Goal: Task Accomplishment & Management: Use online tool/utility

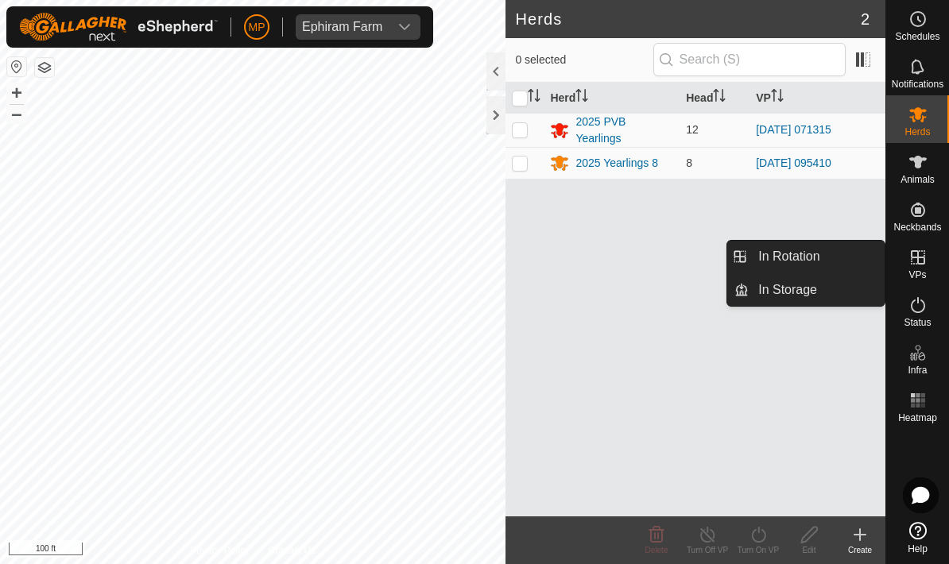
click at [818, 261] on span "In Rotation" at bounding box center [788, 256] width 61 height 19
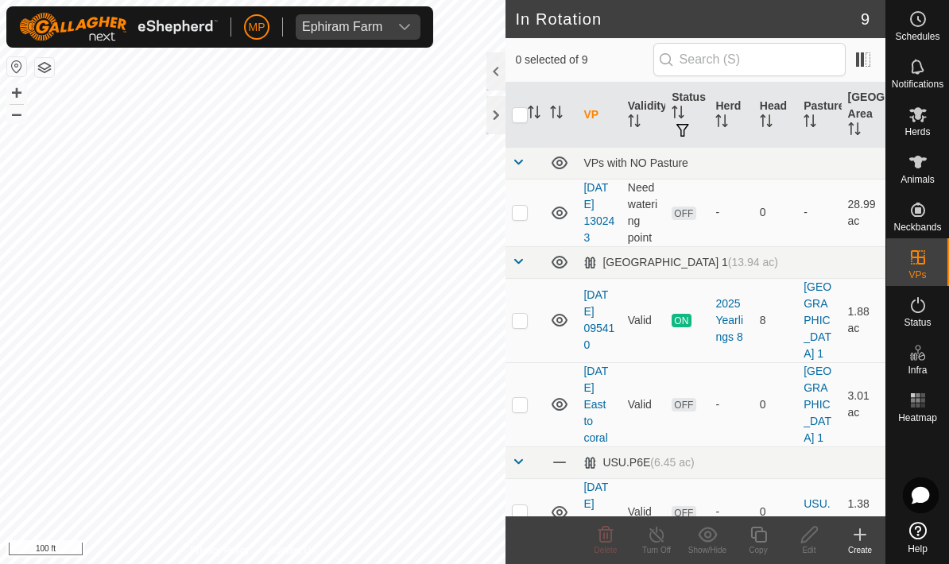
click at [871, 531] on create-svg-icon at bounding box center [859, 534] width 51 height 19
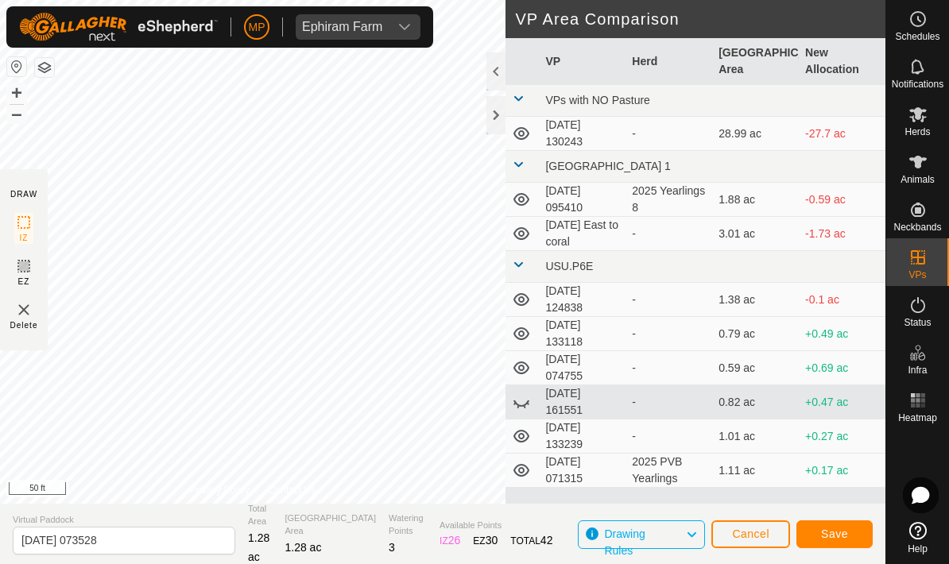
click at [840, 532] on span "Save" at bounding box center [834, 534] width 27 height 13
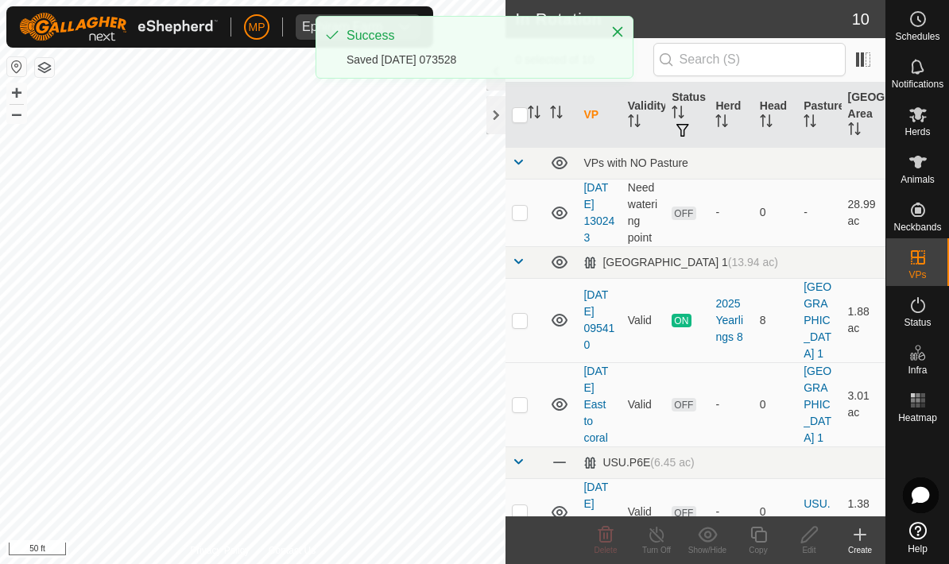
click at [918, 124] on es-mob-svg-icon at bounding box center [917, 114] width 29 height 25
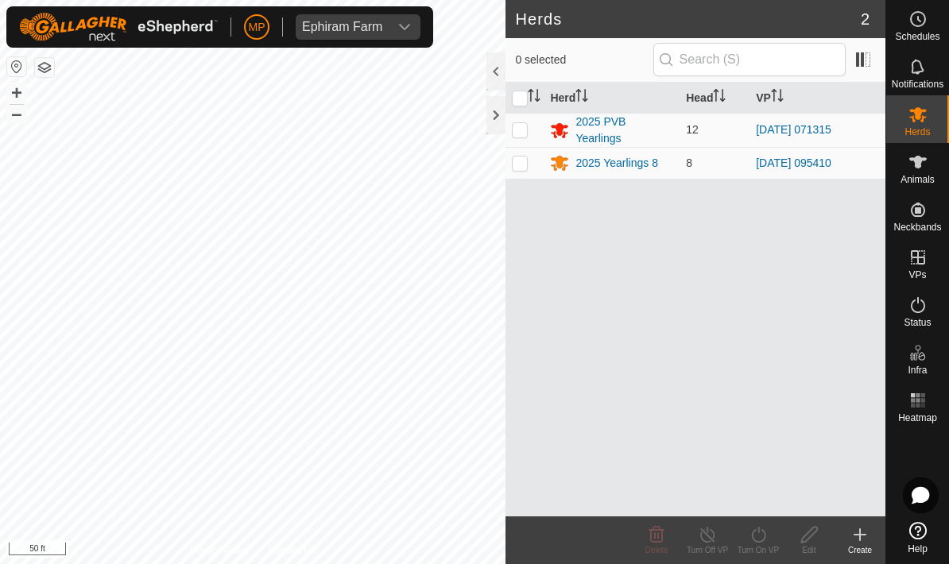
click at [517, 130] on p-checkbox at bounding box center [520, 129] width 16 height 13
checkbox input "true"
click at [772, 532] on turn-on-svg-icon at bounding box center [758, 534] width 51 height 19
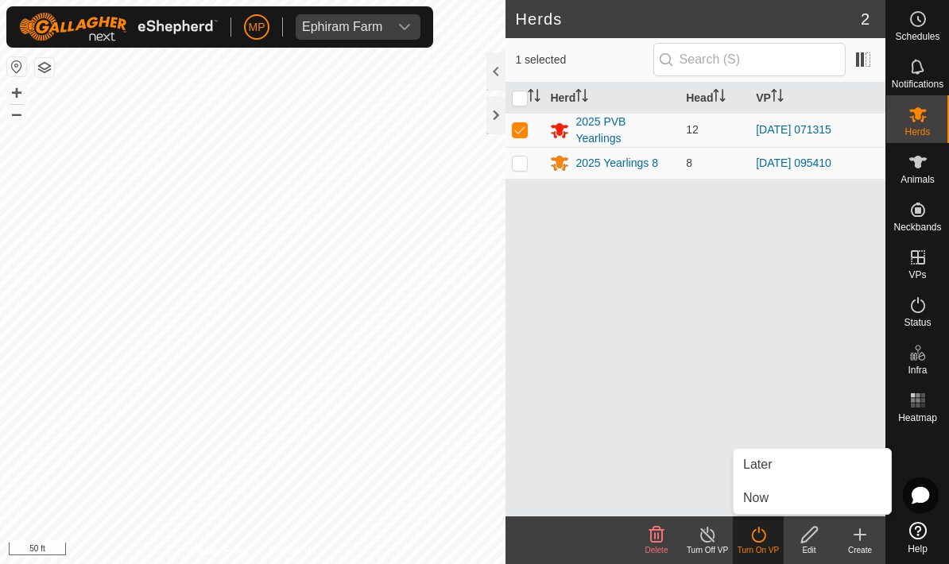
click at [798, 493] on link "Now" at bounding box center [811, 498] width 157 height 32
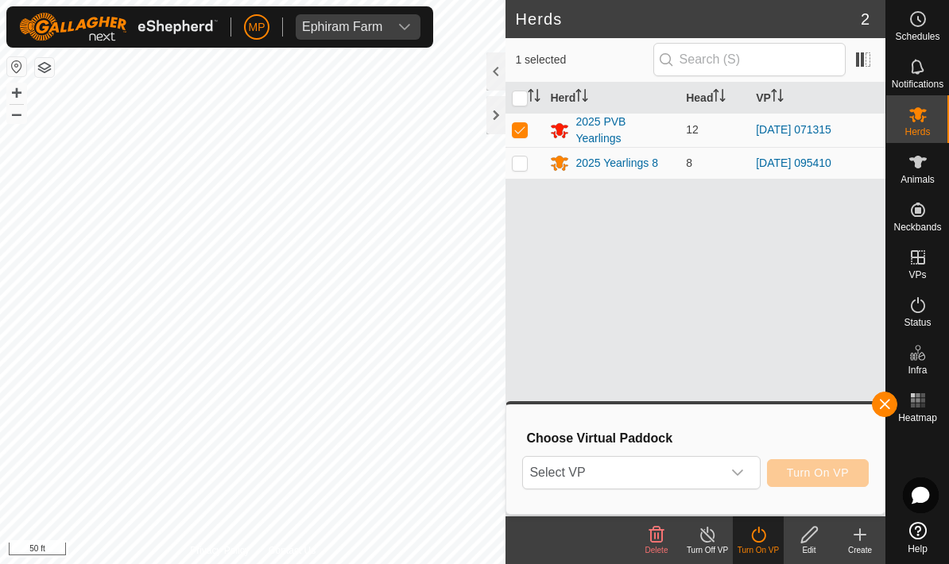
click at [719, 472] on span "Select VP" at bounding box center [622, 473] width 198 height 32
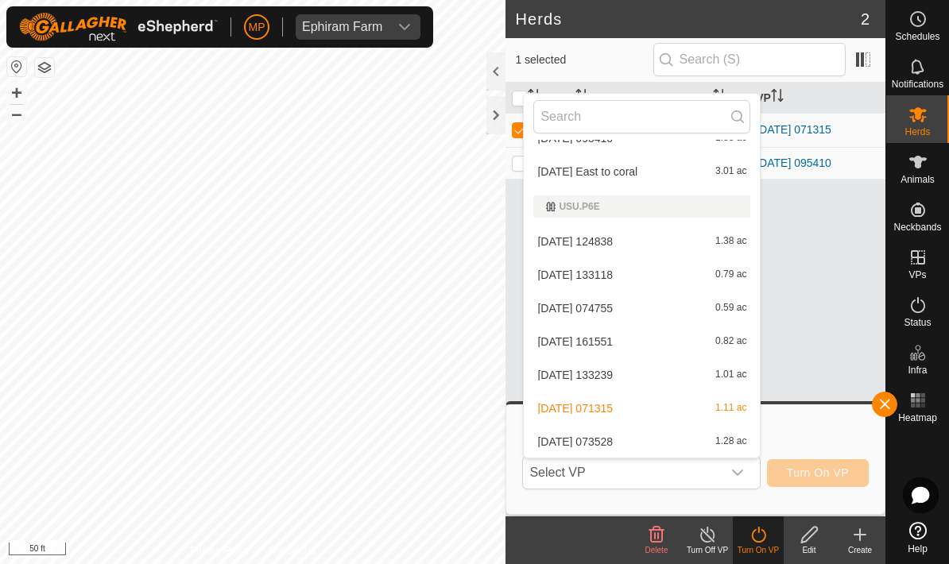
scroll to position [124, 0]
click at [723, 439] on span "1.28 ac" at bounding box center [730, 441] width 31 height 11
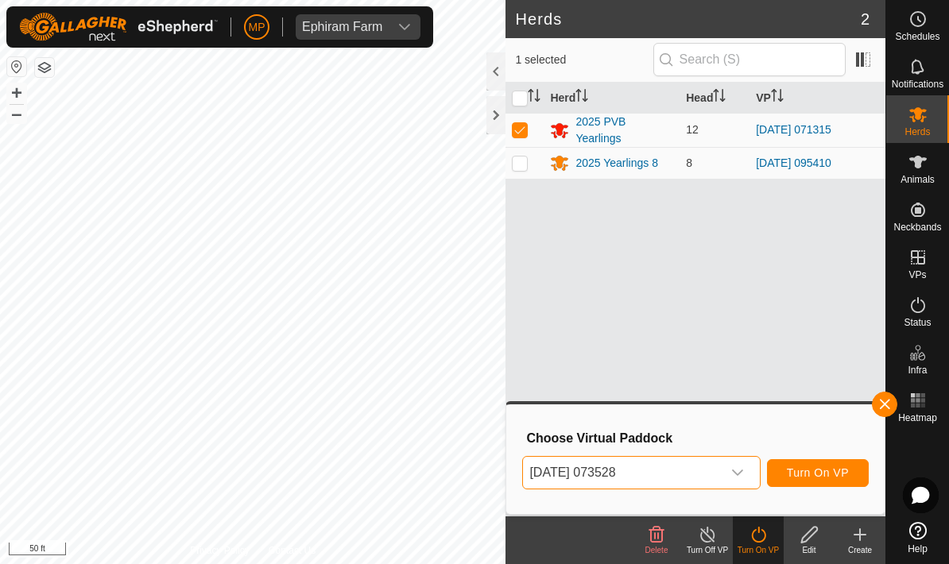
click at [844, 470] on span "Turn On VP" at bounding box center [818, 472] width 62 height 13
